Goal: Learn about a topic: Learn about a topic

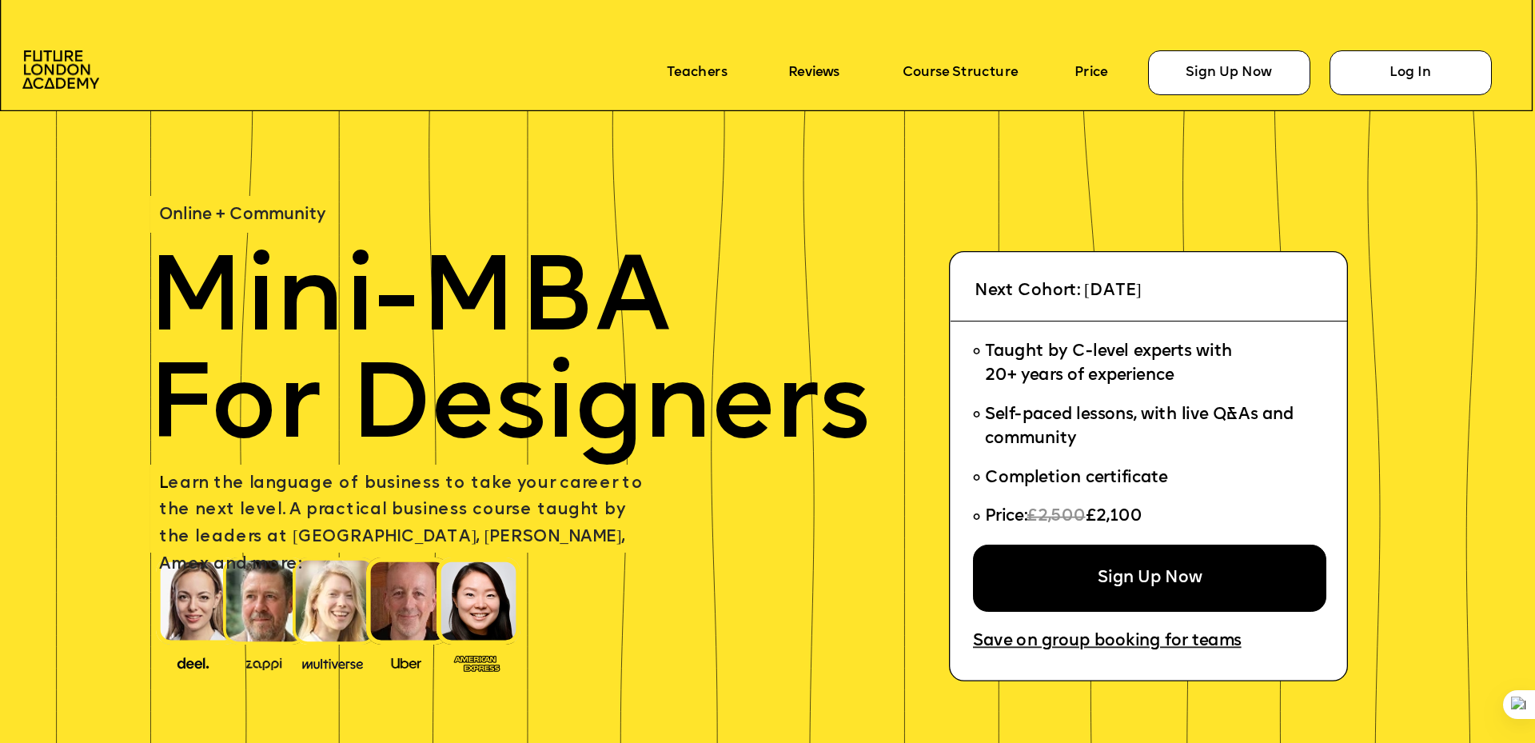
click at [114, 105] on icon at bounding box center [767, 53] width 1535 height 118
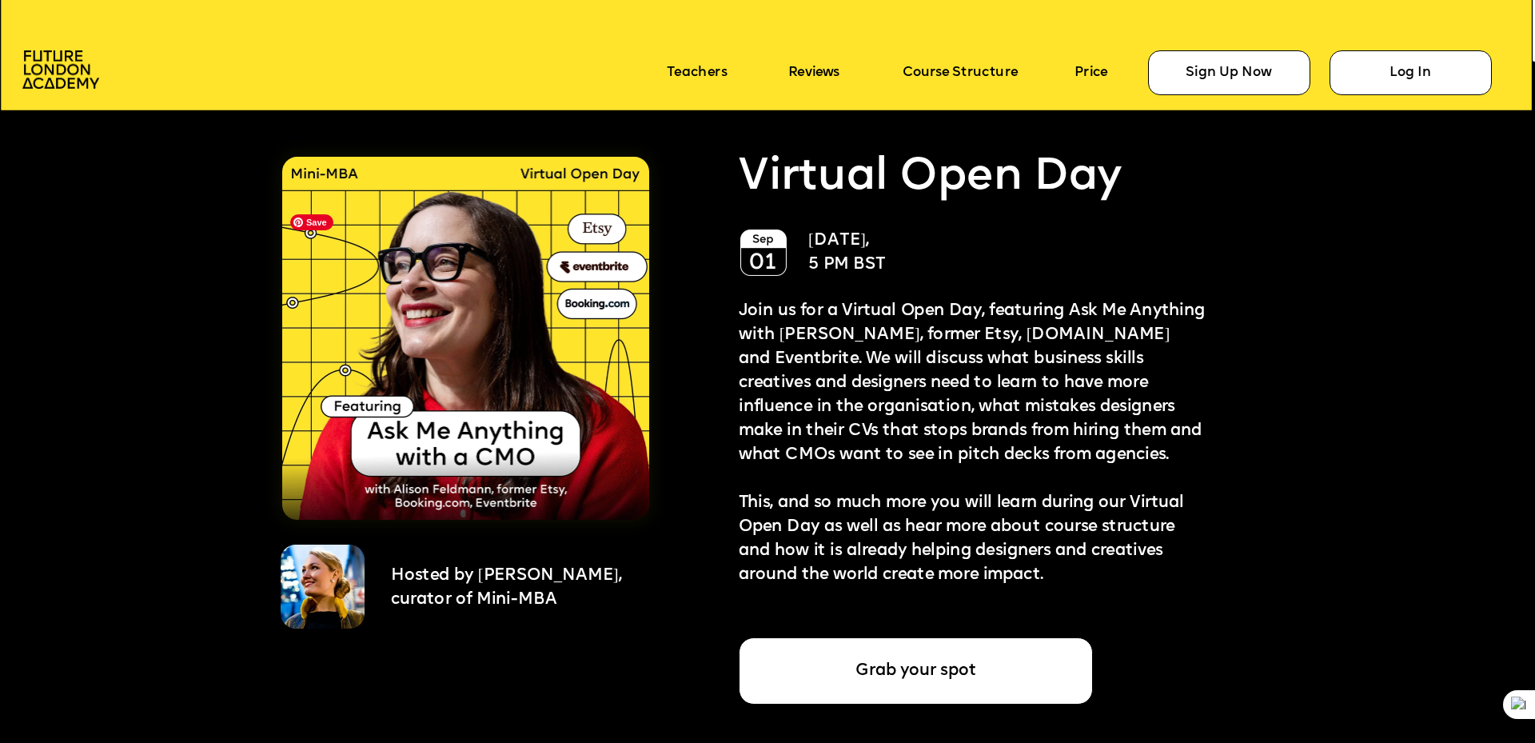
scroll to position [3943, 0]
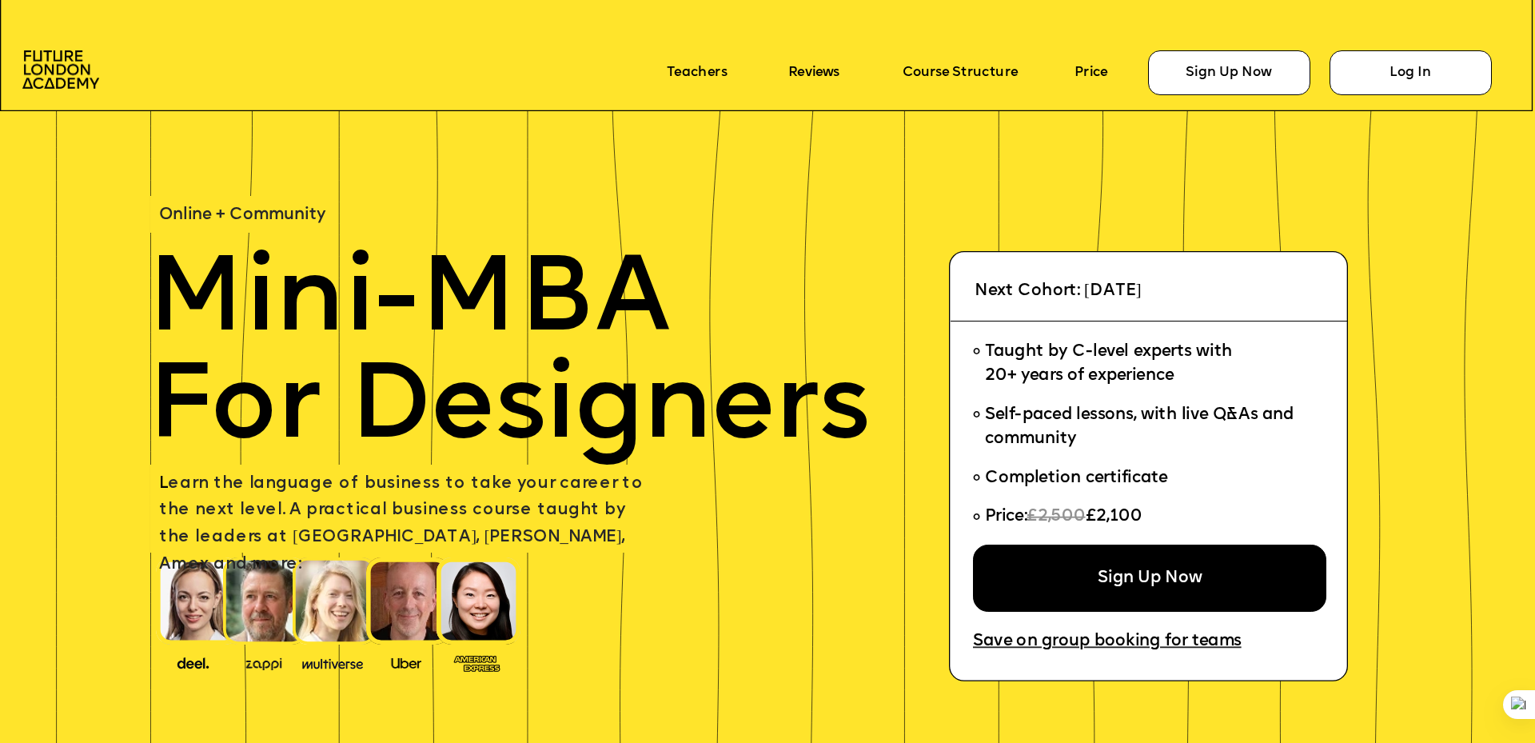
scroll to position [3943, 0]
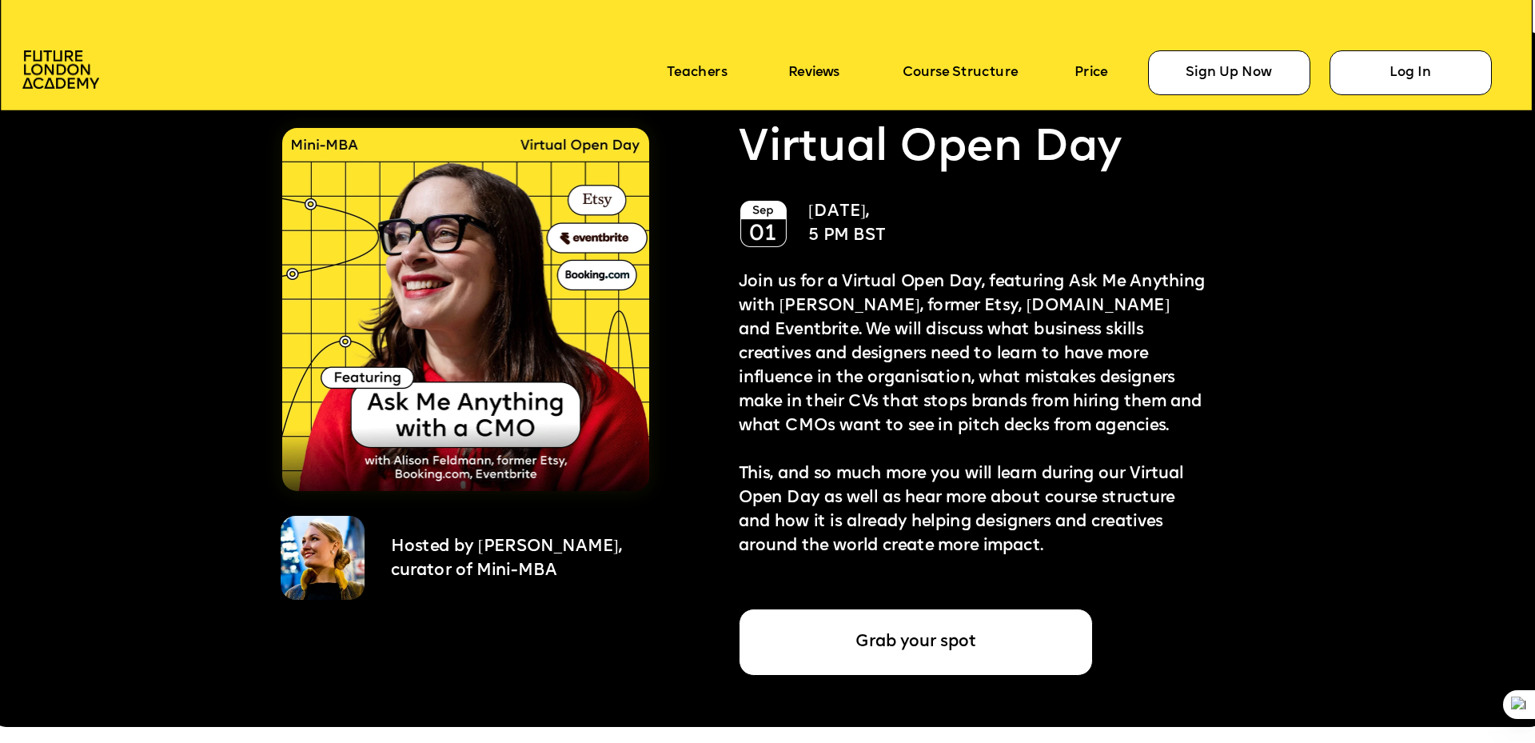
click at [1297, 206] on div at bounding box center [767, 379] width 1553 height 695
